Goal: Task Accomplishment & Management: Complete application form

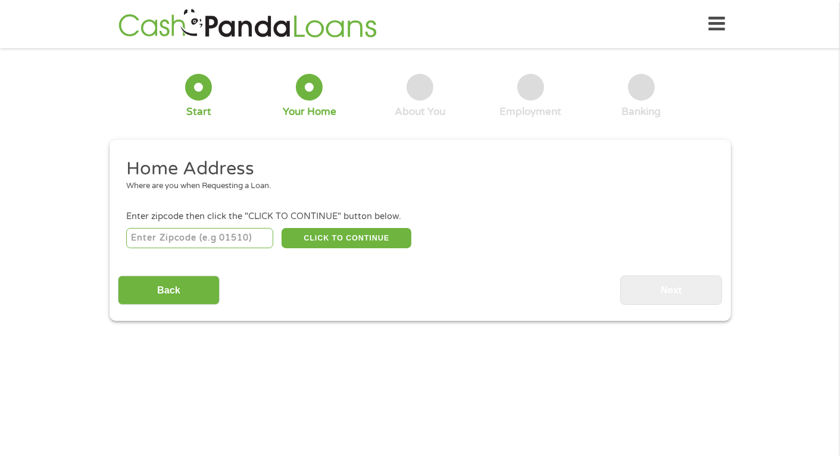
click at [238, 236] on input "number" at bounding box center [199, 238] width 147 height 20
type input "19"
type input "19124"
click at [379, 246] on button "CLICK TO CONTINUE" at bounding box center [347, 238] width 130 height 20
type input "19124"
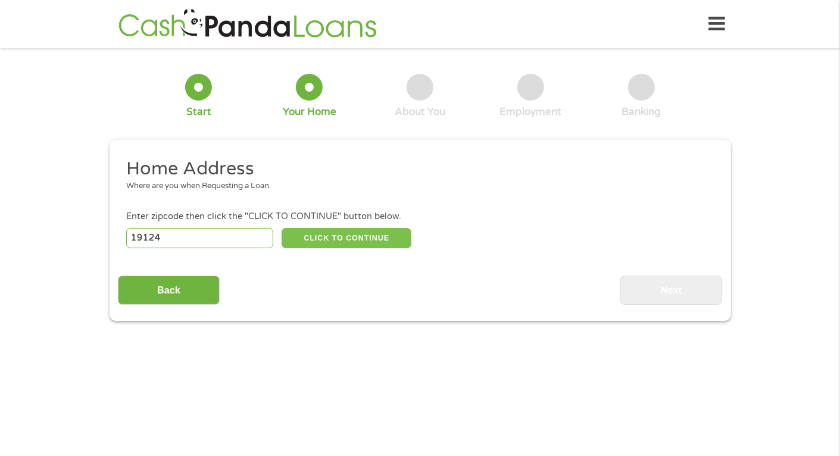
type input "[GEOGRAPHIC_DATA]"
select select "[US_STATE]"
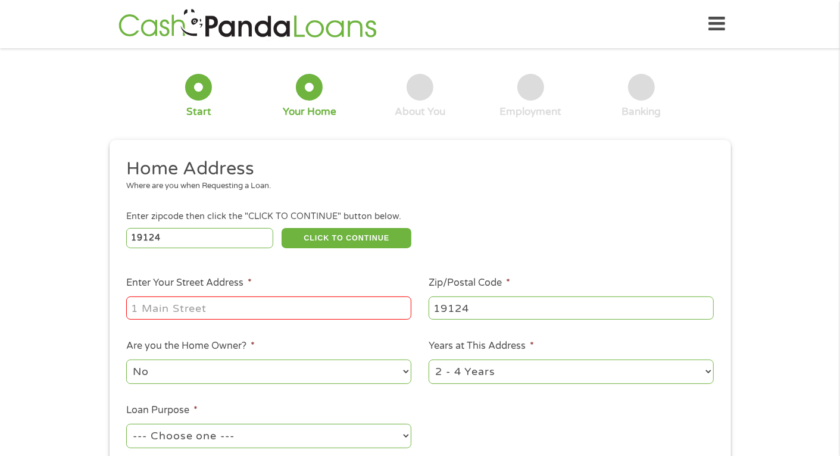
click at [295, 308] on input "Enter Your Street Address *" at bounding box center [268, 307] width 285 height 23
type input "[STREET_ADDRESS]"
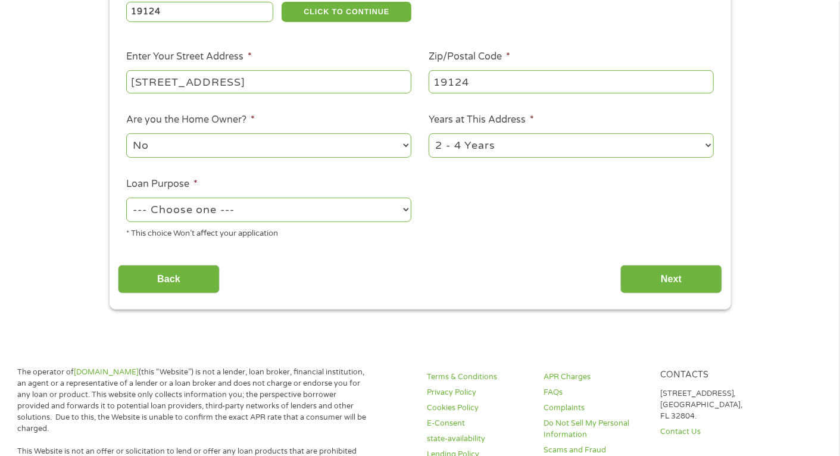
scroll to position [238, 0]
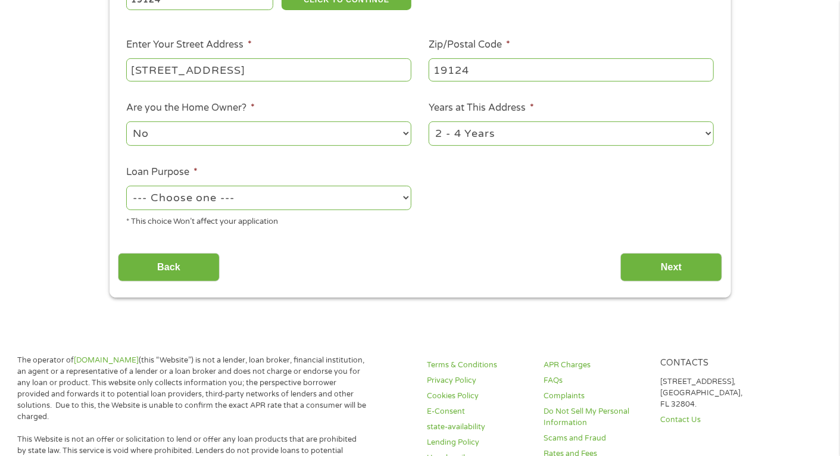
click at [242, 204] on select "--- Choose one --- Pay Bills Debt Consolidation Home Improvement Major Purchase…" at bounding box center [268, 198] width 285 height 24
select select "other"
click at [126, 187] on select "--- Choose one --- Pay Bills Debt Consolidation Home Improvement Major Purchase…" at bounding box center [268, 198] width 285 height 24
click at [226, 358] on p "The operator of [DOMAIN_NAME] (this “Website”) is not a lender, loan broker, fi…" at bounding box center [191, 388] width 349 height 67
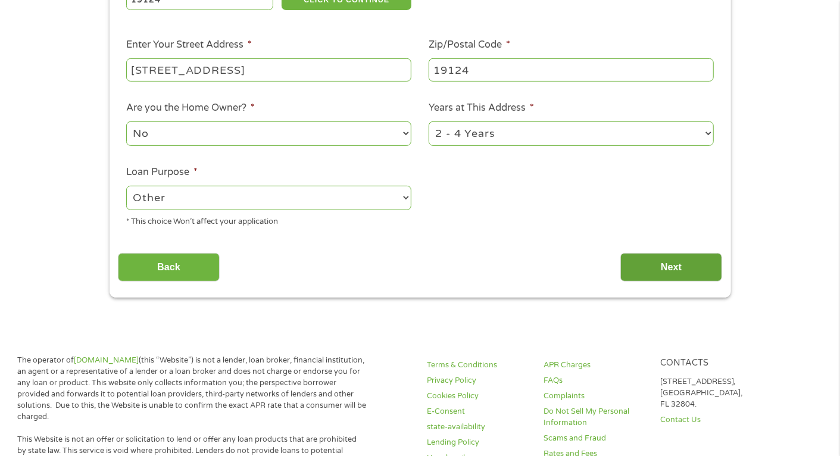
click at [641, 263] on input "Next" at bounding box center [671, 267] width 102 height 29
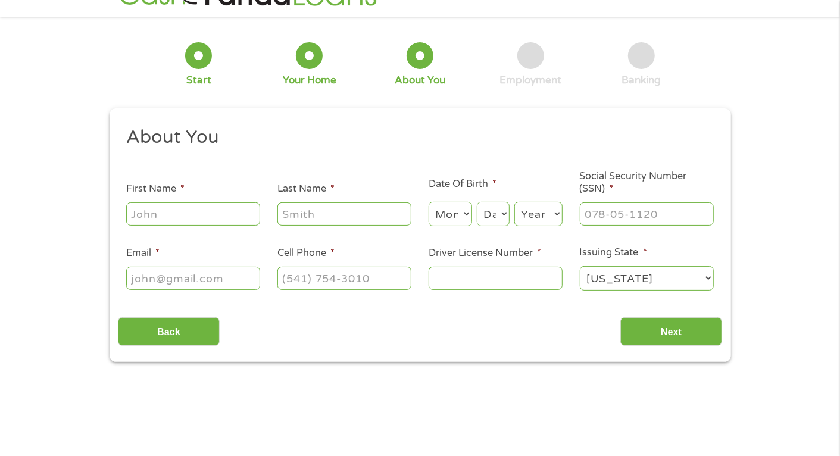
scroll to position [0, 0]
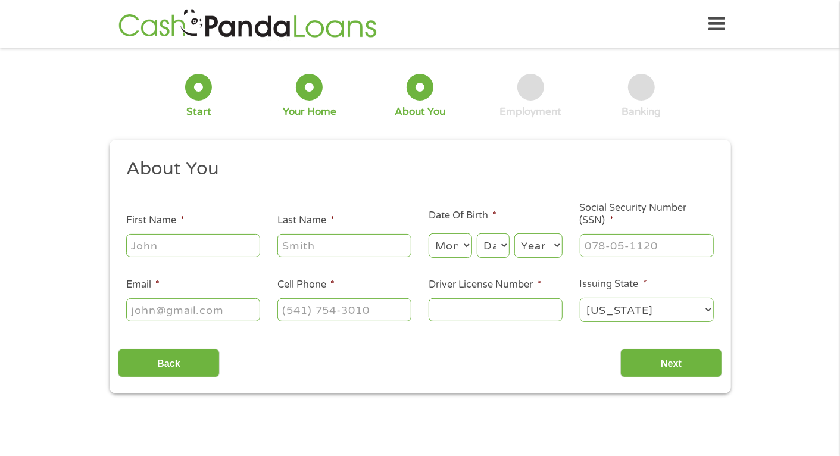
click at [230, 241] on input "First Name *" at bounding box center [193, 245] width 134 height 23
type input "[PERSON_NAME]"
drag, startPoint x: 132, startPoint y: 309, endPoint x: 269, endPoint y: 314, distance: 137.0
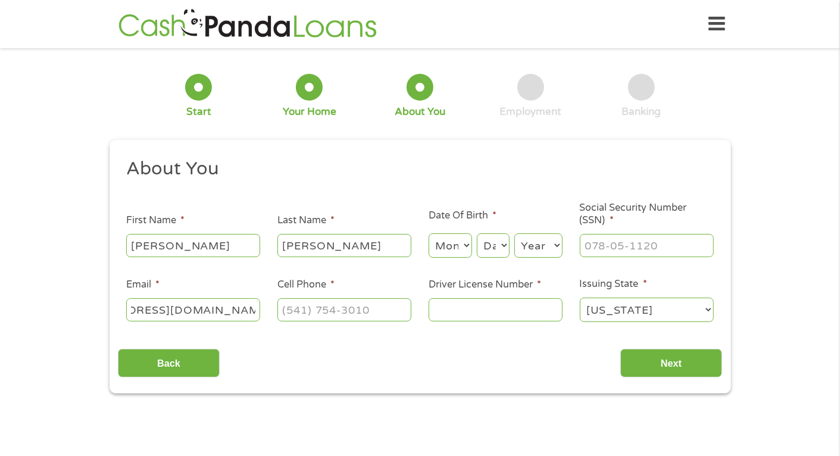
click at [269, 314] on ul "About You This field is hidden when viewing the form Title * --- Choose one ---…" at bounding box center [420, 245] width 604 height 176
type input "[EMAIL_ADDRESS][DOMAIN_NAME]"
click at [280, 315] on input "(___) ___-____" at bounding box center [344, 309] width 134 height 23
type input "[PHONE_NUMBER]"
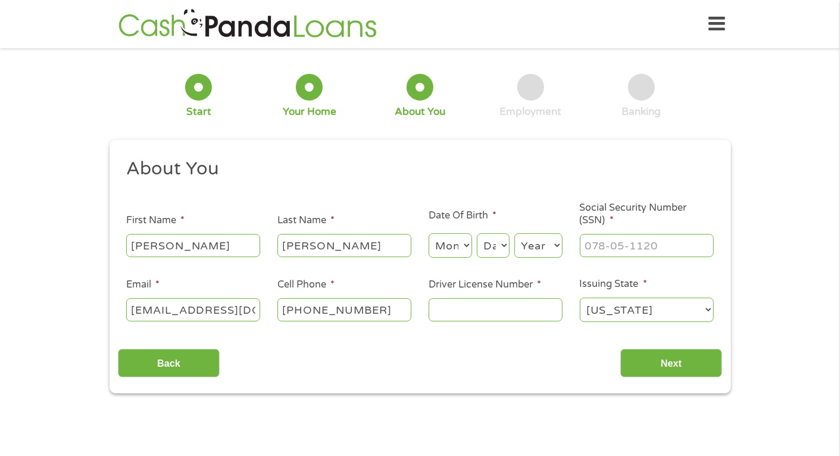
click at [513, 321] on input "Driver License Number *" at bounding box center [496, 309] width 134 height 23
type input "___-__-____"
click at [624, 245] on input "___-__-____" at bounding box center [647, 245] width 134 height 23
click at [437, 314] on input "Driver License Number *" at bounding box center [496, 309] width 134 height 23
type input "30812011"
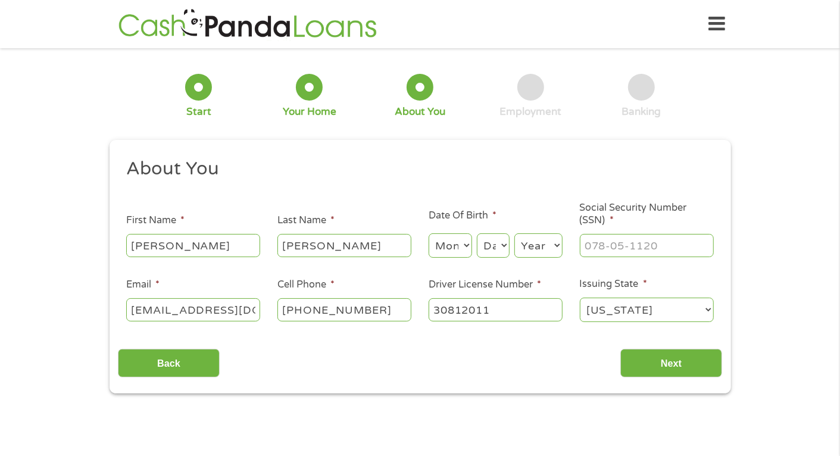
click at [611, 233] on div at bounding box center [647, 245] width 134 height 27
click at [624, 236] on input "___-__-____" at bounding box center [647, 245] width 134 height 23
click at [599, 247] on input "198-72-9532" at bounding box center [647, 245] width 134 height 23
type input "188-72-9532"
click at [688, 357] on input "Next" at bounding box center [671, 363] width 102 height 29
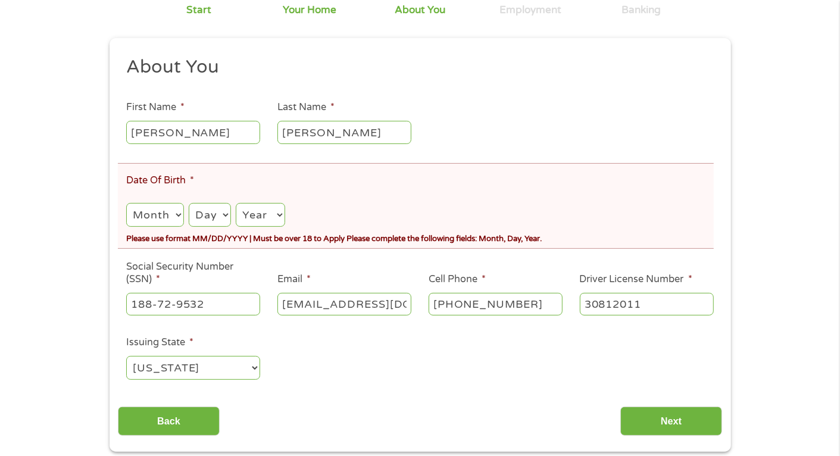
scroll to position [179, 0]
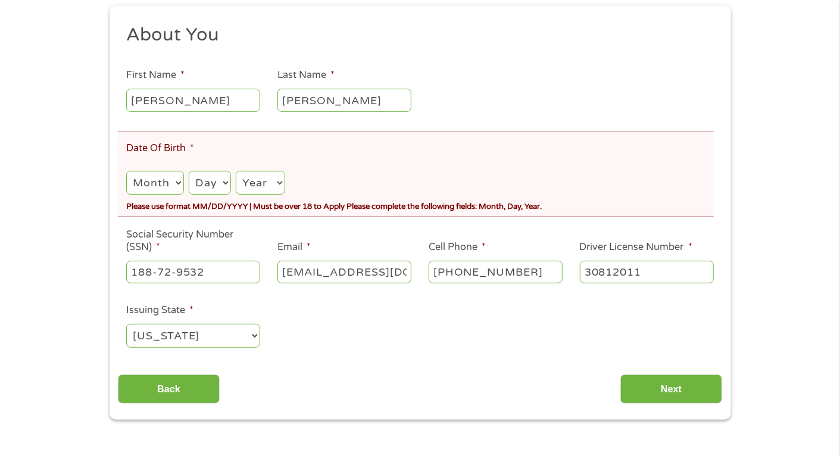
click at [171, 186] on select "Month 1 2 3 4 5 6 7 8 9 10 11 12" at bounding box center [154, 183] width 57 height 24
select select "5"
click at [126, 173] on select "Month 1 2 3 4 5 6 7 8 9 10 11 12" at bounding box center [154, 183] width 57 height 24
click at [218, 189] on select "Day 1 2 3 4 5 6 7 8 9 10 11 12 13 14 15 16 17 18 19 20 21 22 23 24 25 26 27 28 …" at bounding box center [210, 183] width 42 height 24
select select "24"
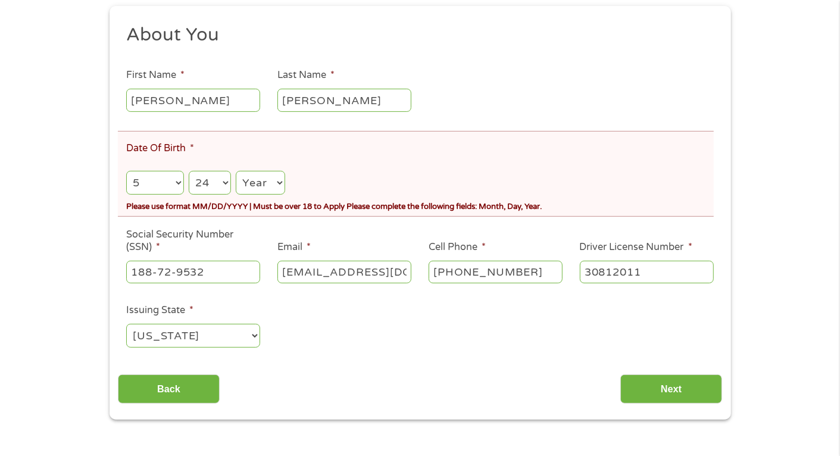
click at [190, 173] on select "Day 1 2 3 4 5 6 7 8 9 10 11 12 13 14 15 16 17 18 19 20 21 22 23 24 25 26 27 28 …" at bounding box center [210, 183] width 42 height 24
click at [283, 192] on select "Year [DATE] 2006 2005 2004 2003 2002 2001 2000 1999 1998 1997 1996 1995 1994 19…" at bounding box center [260, 183] width 49 height 24
select select "1991"
click at [238, 173] on select "Year [DATE] 2006 2005 2004 2003 2002 2001 2000 1999 1998 1997 1996 1995 1994 19…" at bounding box center [260, 183] width 49 height 24
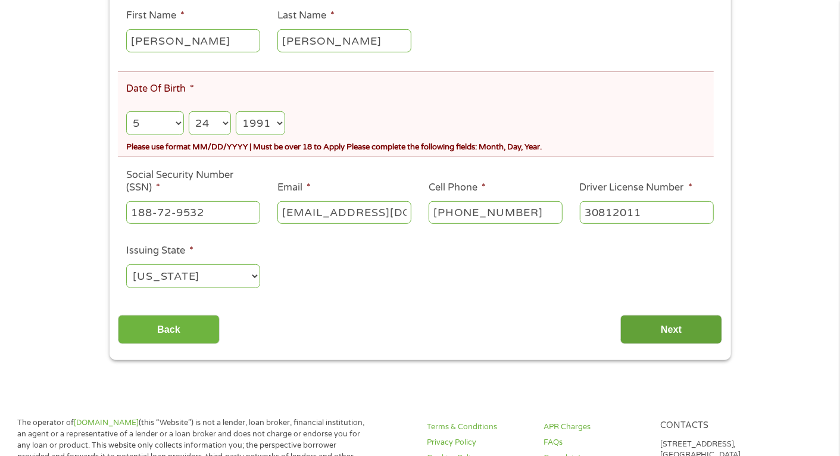
click at [681, 342] on input "Next" at bounding box center [671, 329] width 102 height 29
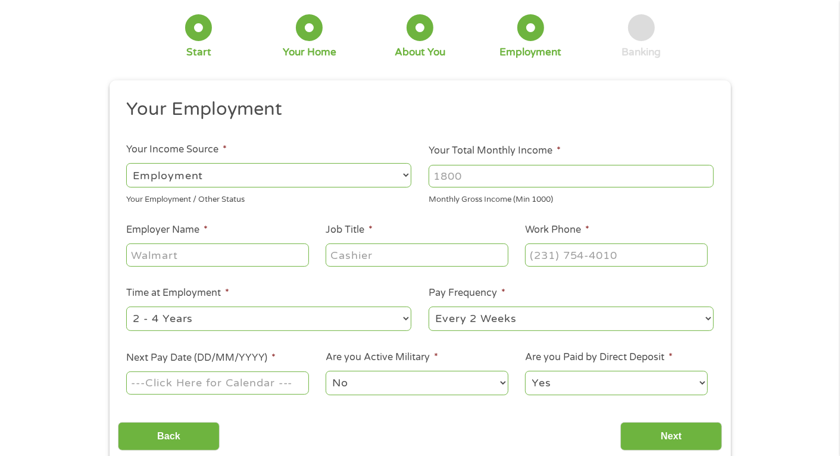
scroll to position [0, 0]
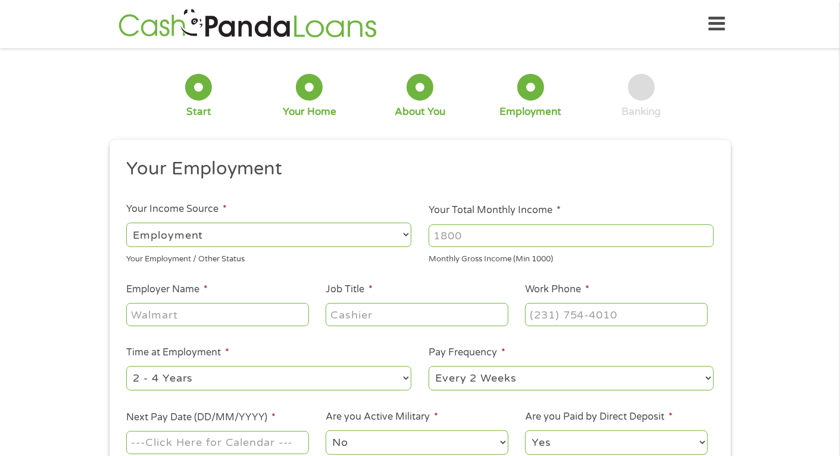
click at [149, 235] on select "--- Choose one --- Employment [DEMOGRAPHIC_DATA] Benefits" at bounding box center [268, 235] width 285 height 24
click at [527, 169] on h2 "Your Employment" at bounding box center [415, 169] width 579 height 24
click at [564, 229] on input "Your Total Monthly Income *" at bounding box center [571, 235] width 285 height 23
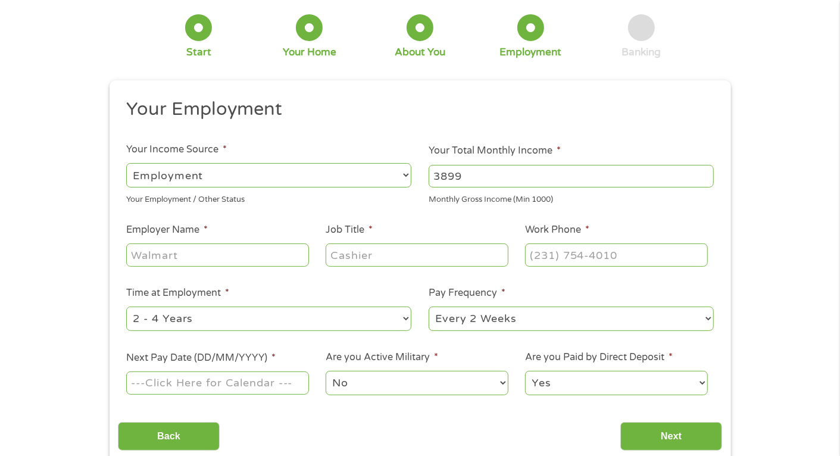
type input "3899"
click at [192, 256] on input "Employer Name *" at bounding box center [217, 254] width 182 height 23
type input "All AMerican Home Care"
type input "front desk"
type input "[PHONE_NUMBER]"
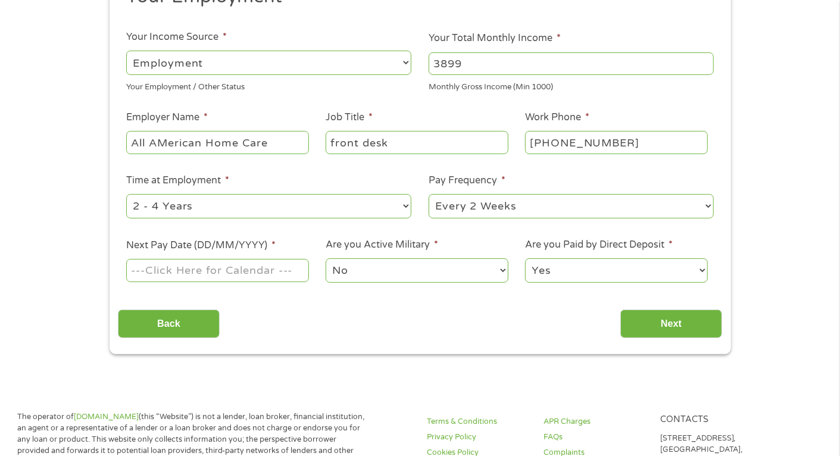
scroll to position [238, 0]
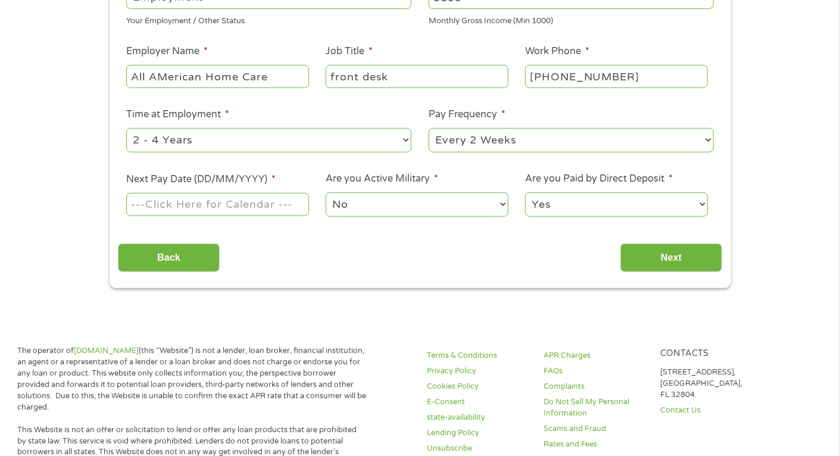
click at [218, 213] on input "Next Pay Date (DD/MM/YYYY) *" at bounding box center [217, 204] width 182 height 23
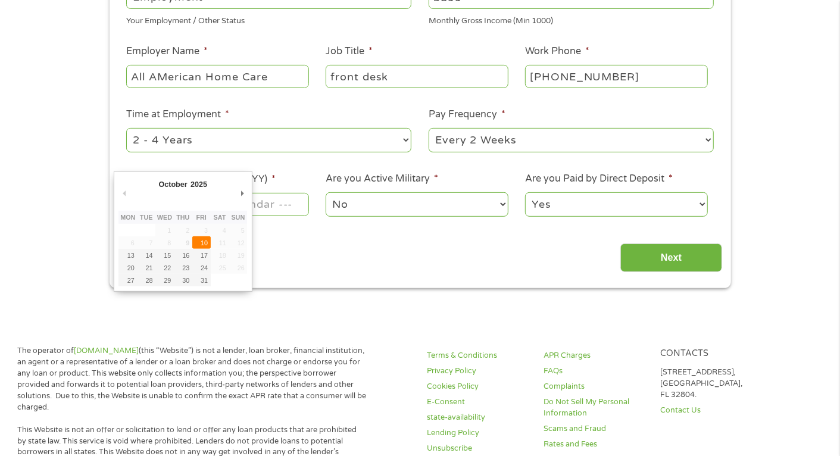
type input "[DATE]"
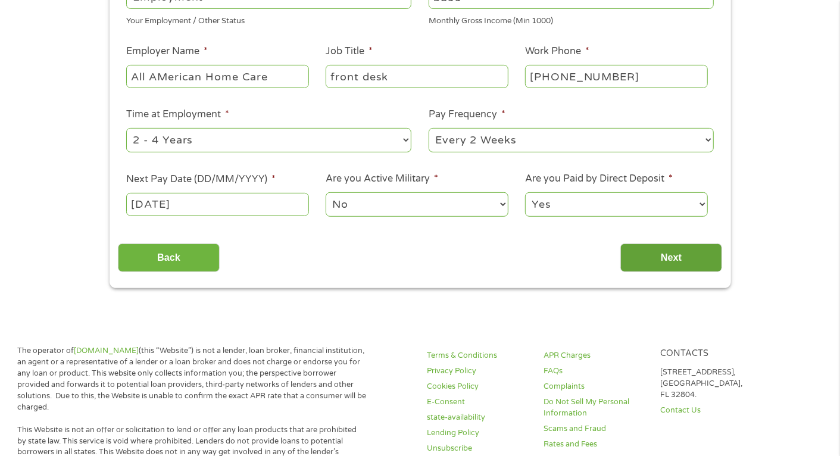
click at [685, 260] on input "Next" at bounding box center [671, 257] width 102 height 29
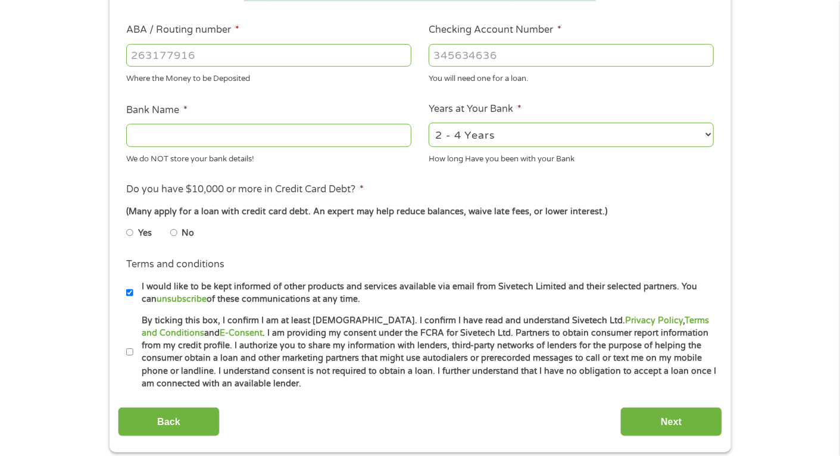
scroll to position [357, 0]
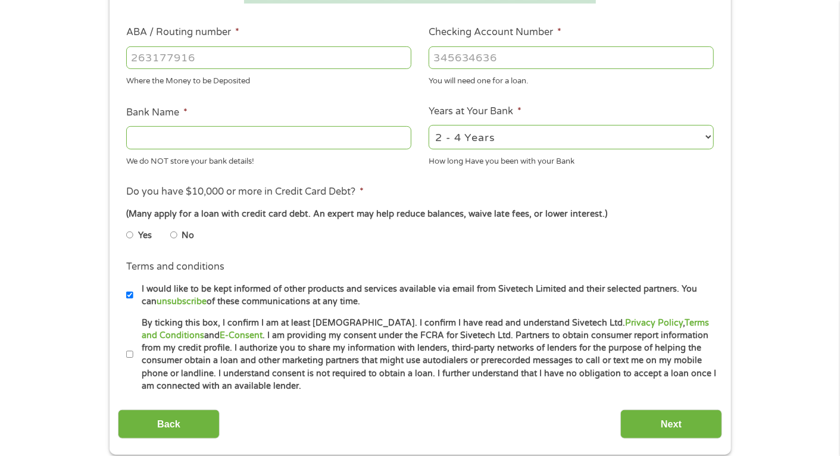
click at [166, 55] on input "ABA / Routing number *" at bounding box center [268, 57] width 285 height 23
type input "041215663"
type input "[PERSON_NAME] BANK"
type input "041215663"
click at [603, 34] on li "Checking Account Number * You will need one for a loan." at bounding box center [571, 56] width 302 height 62
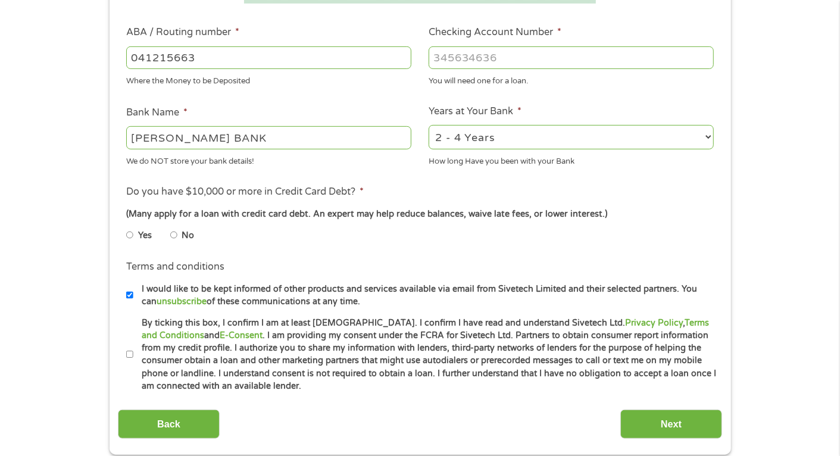
click at [583, 57] on input "Checking Account Number *" at bounding box center [571, 57] width 285 height 23
type input "2074934283493"
click at [174, 238] on input "No" at bounding box center [173, 235] width 7 height 19
radio input "true"
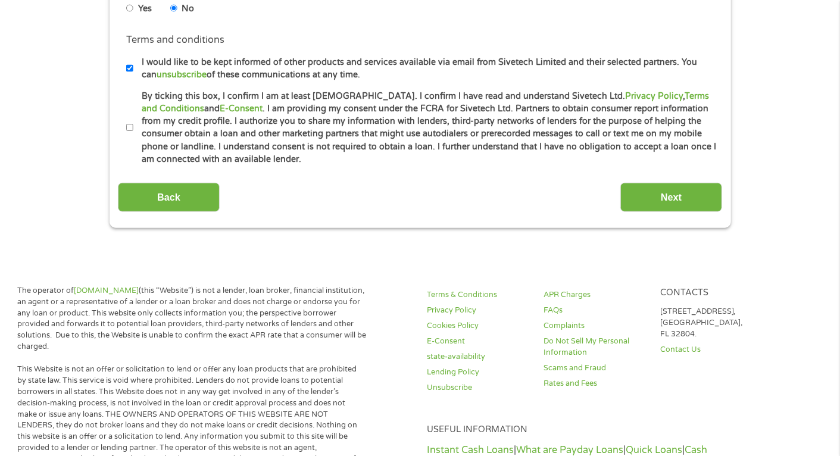
scroll to position [595, 0]
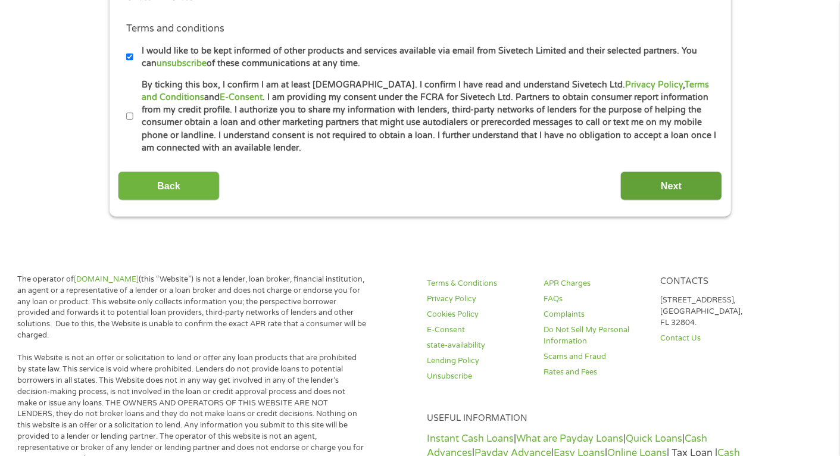
click at [671, 196] on input "Next" at bounding box center [671, 185] width 102 height 29
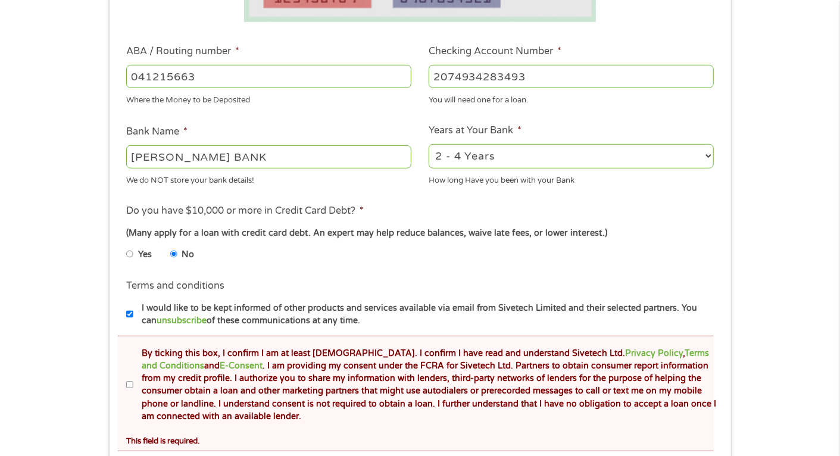
scroll to position [536, 0]
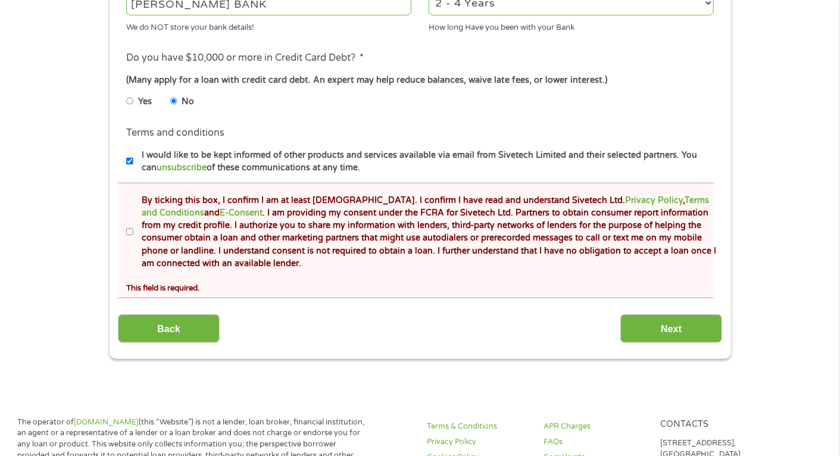
click at [132, 232] on input "By ticking this box, I confirm I am at least [DEMOGRAPHIC_DATA]. I confirm I ha…" at bounding box center [129, 232] width 7 height 19
checkbox input "true"
click at [677, 335] on input "Next" at bounding box center [671, 328] width 102 height 29
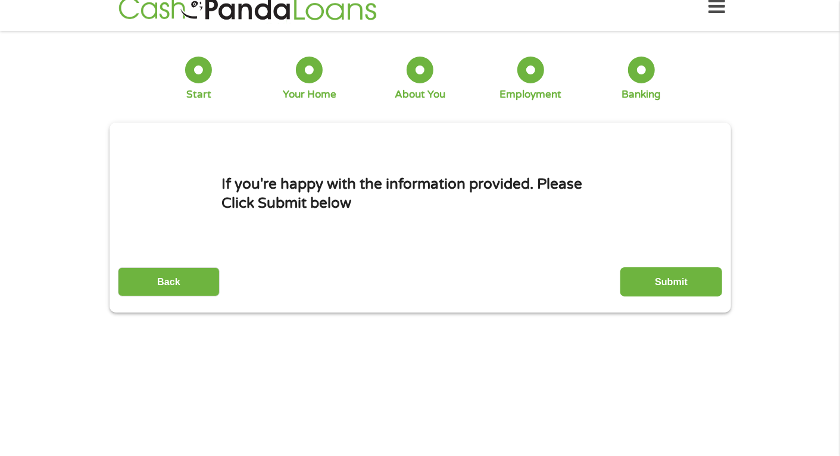
scroll to position [0, 0]
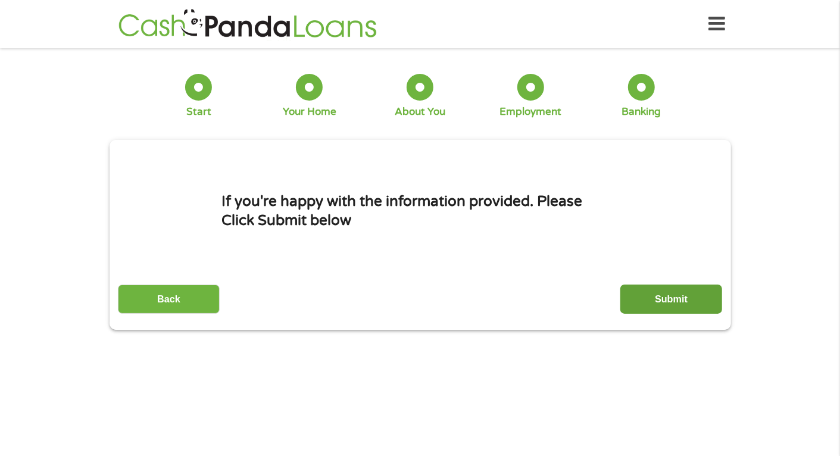
click at [676, 302] on input "Submit" at bounding box center [671, 299] width 102 height 29
